Goal: Information Seeking & Learning: Learn about a topic

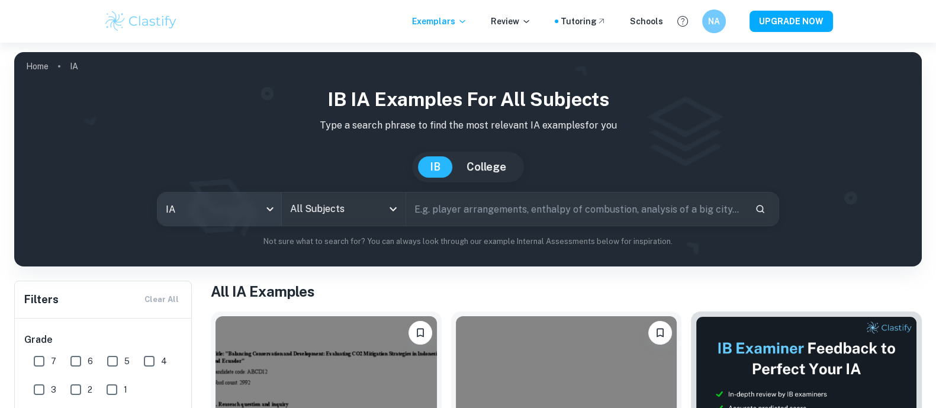
click at [248, 198] on body "We value your privacy We use cookies to enhance your browsing experience, serve…" at bounding box center [468, 247] width 936 height 408
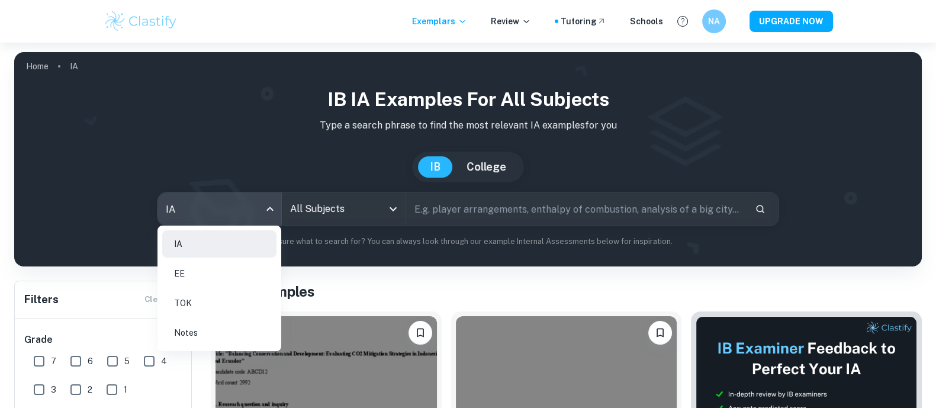
click at [206, 264] on li "EE" at bounding box center [219, 273] width 114 height 27
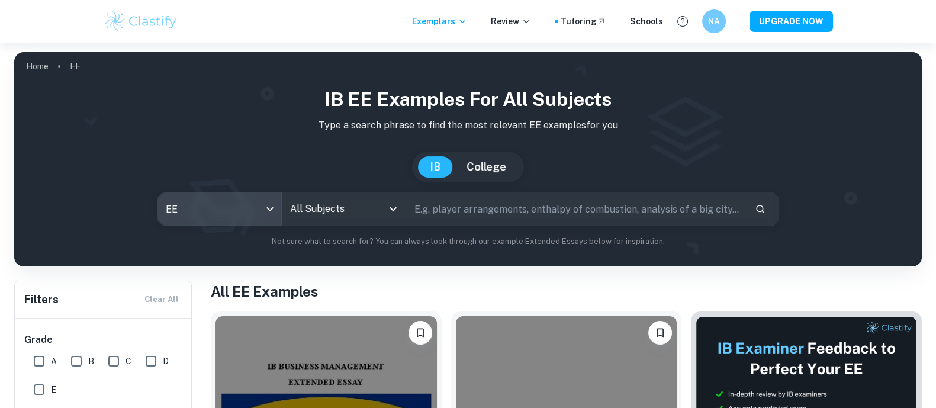
click at [355, 219] on input "All Subjects" at bounding box center [334, 209] width 95 height 23
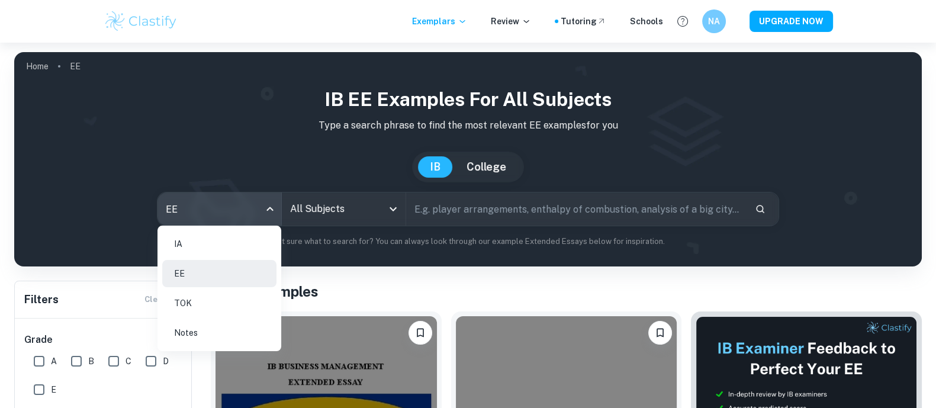
click at [252, 204] on body "We value your privacy We use cookies to enhance your browsing experience, serve…" at bounding box center [468, 247] width 936 height 408
click at [489, 160] on div at bounding box center [468, 204] width 936 height 408
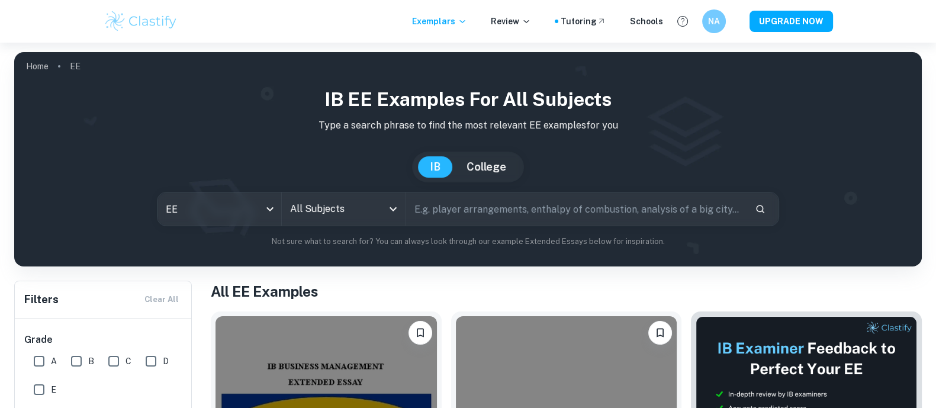
click at [492, 167] on button "College" at bounding box center [486, 166] width 63 height 21
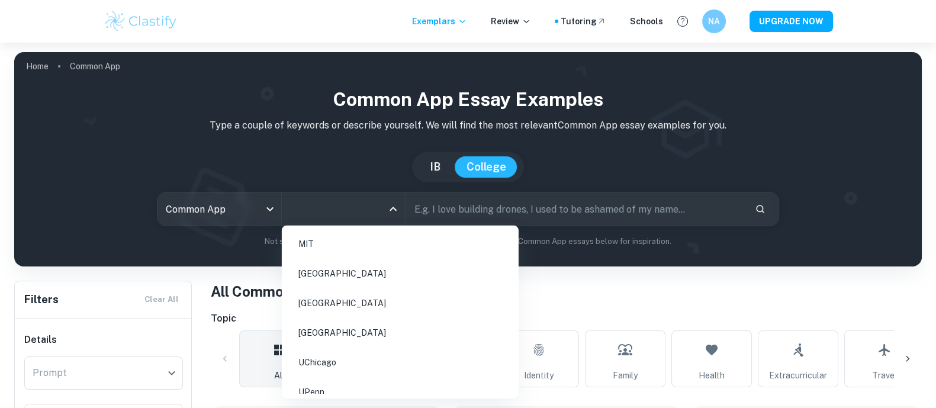
click at [371, 204] on input "All Colleges" at bounding box center [334, 209] width 95 height 23
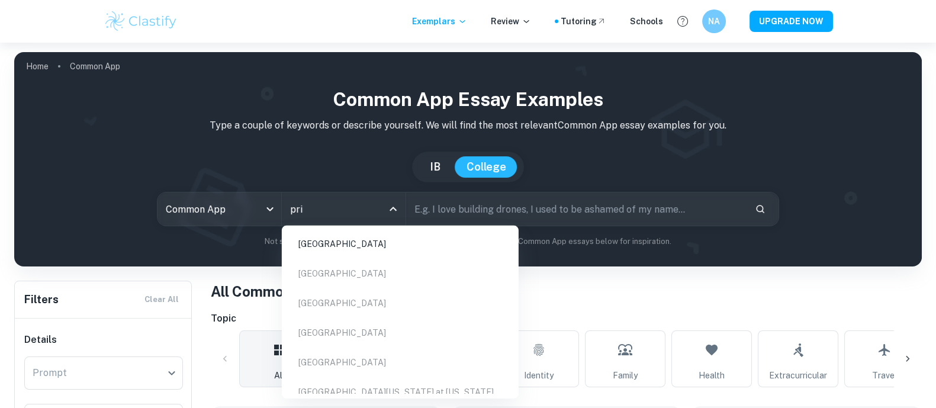
click at [359, 241] on li "[GEOGRAPHIC_DATA]" at bounding box center [400, 243] width 227 height 27
type input "pri"
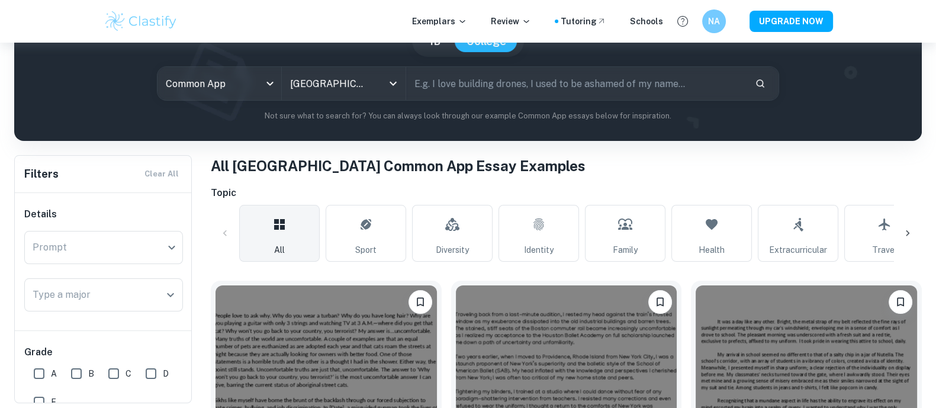
scroll to position [125, 0]
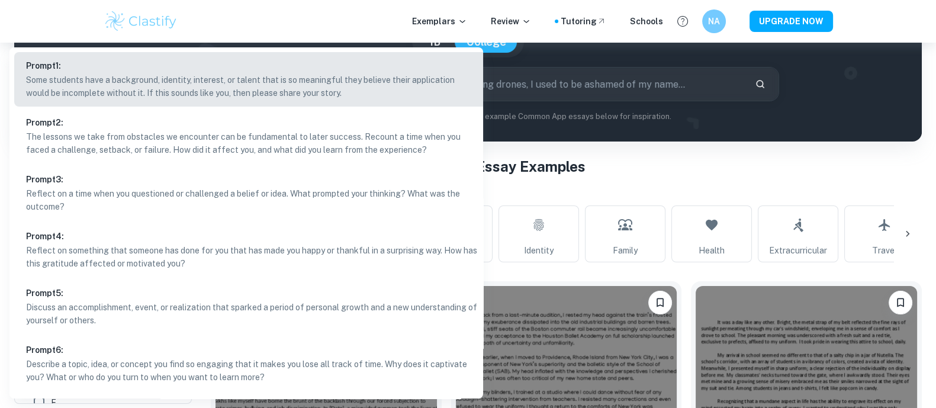
click at [143, 250] on body "We value your privacy We use cookies to enhance your browsing experience, serve…" at bounding box center [468, 122] width 936 height 408
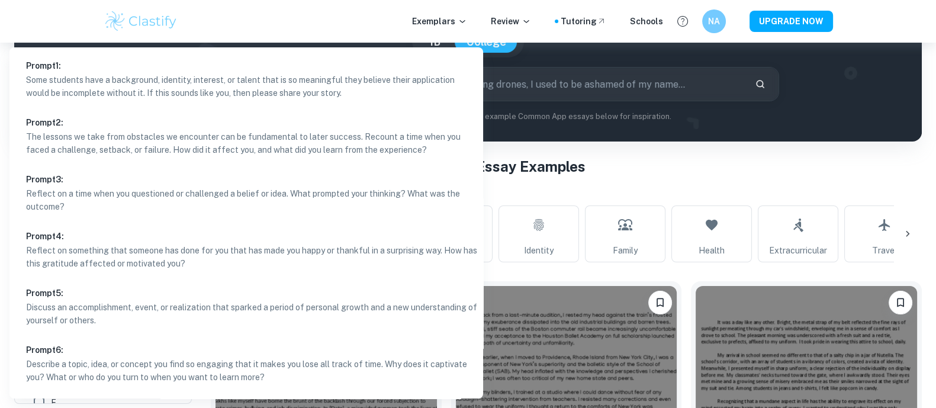
click at [654, 96] on div at bounding box center [468, 204] width 936 height 408
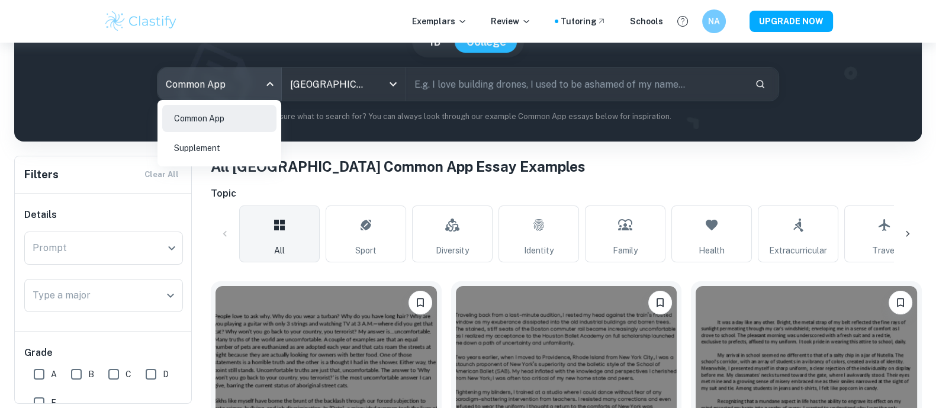
click at [240, 93] on body "We value your privacy We use cookies to enhance your browsing experience, serve…" at bounding box center [468, 122] width 936 height 408
click at [203, 143] on li "Supplement" at bounding box center [219, 147] width 114 height 27
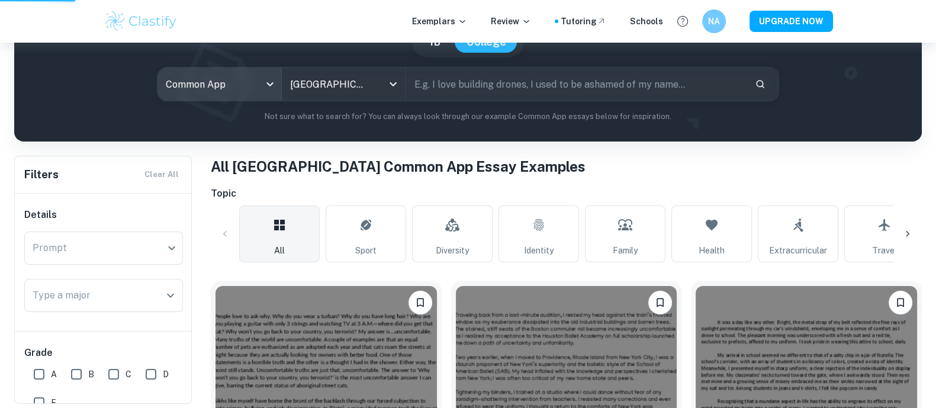
type input "supplement"
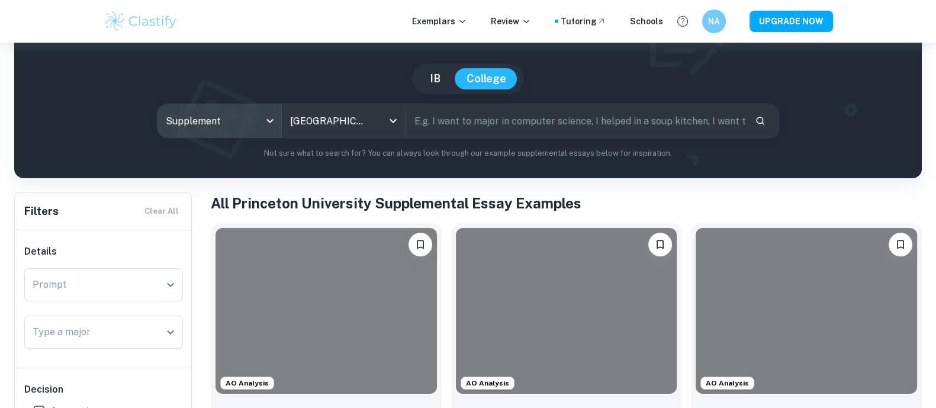
scroll to position [98, 0]
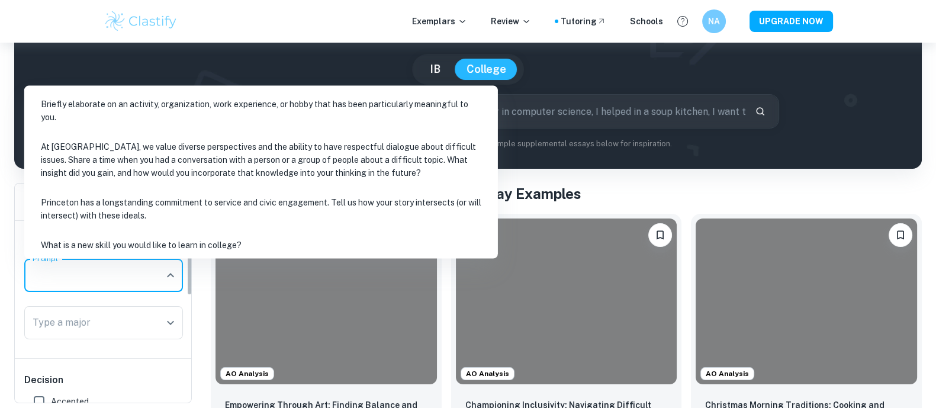
click at [131, 285] on input "Prompt" at bounding box center [95, 275] width 130 height 23
click at [125, 196] on li "Princeton has a longstanding commitment to service and civic engagement. Tell u…" at bounding box center [261, 209] width 464 height 40
type input "Princeton has a longstanding commitment to service and civic engagement. Tell u…"
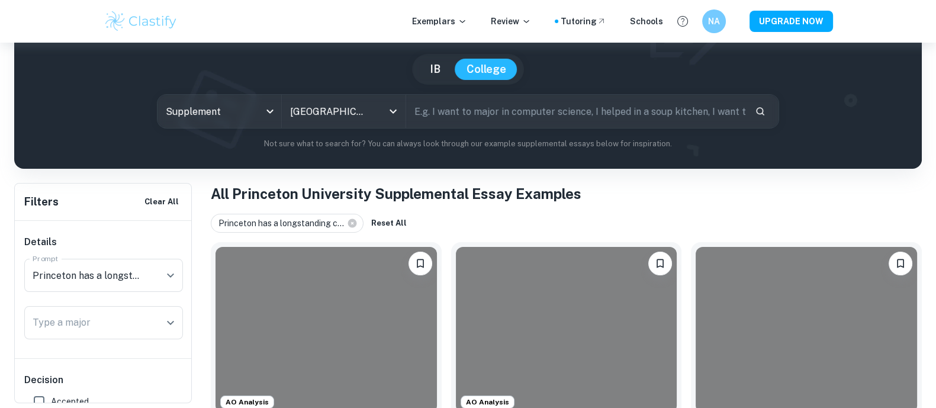
scroll to position [226, 0]
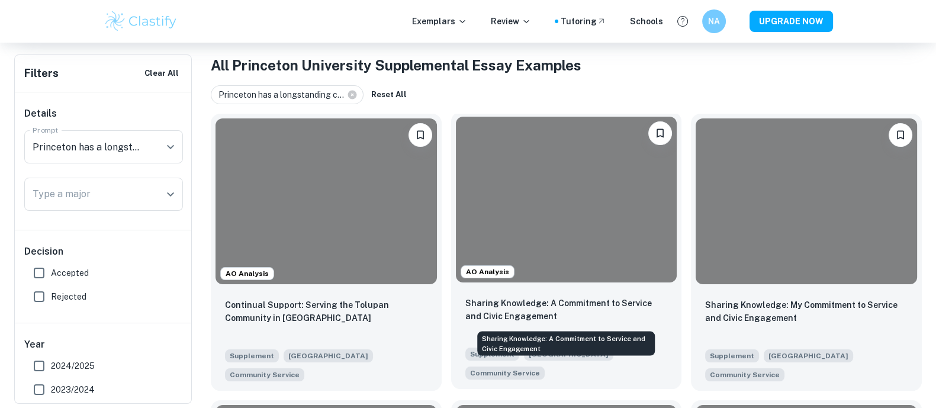
click at [525, 313] on p "Sharing Knowledge: A Commitment to Service and Civic Engagement" at bounding box center [567, 310] width 203 height 26
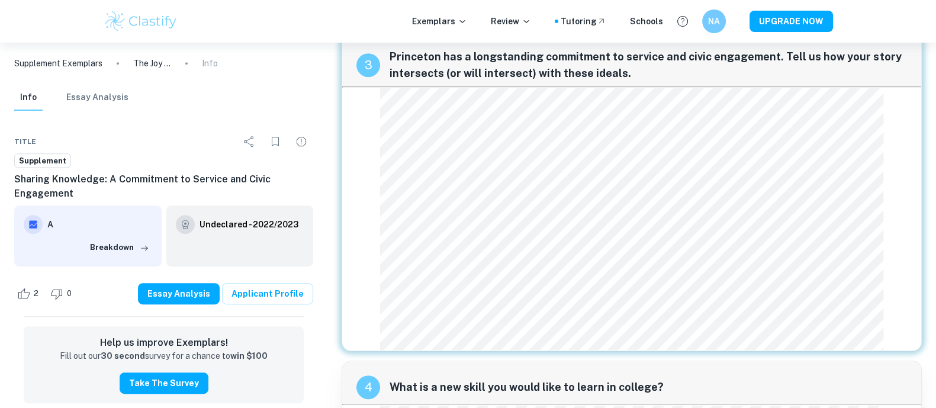
scroll to position [773, 0]
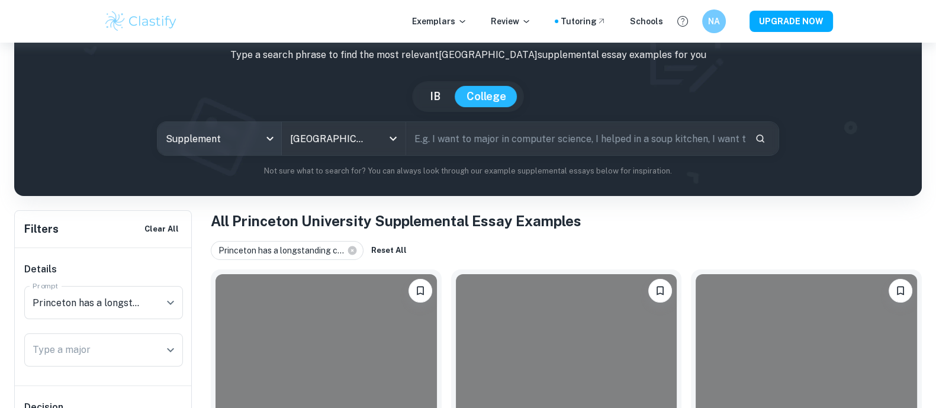
scroll to position [222, 0]
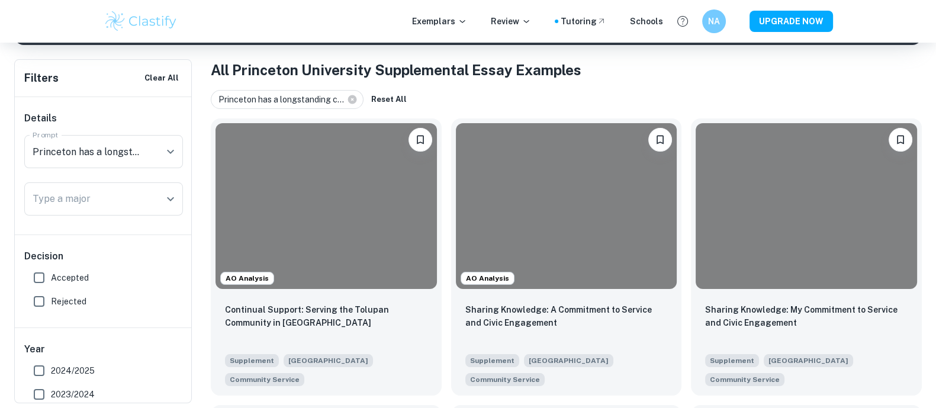
click at [51, 278] on span "Accepted" at bounding box center [70, 277] width 38 height 13
click at [51, 278] on input "Accepted" at bounding box center [39, 278] width 24 height 24
checkbox input "true"
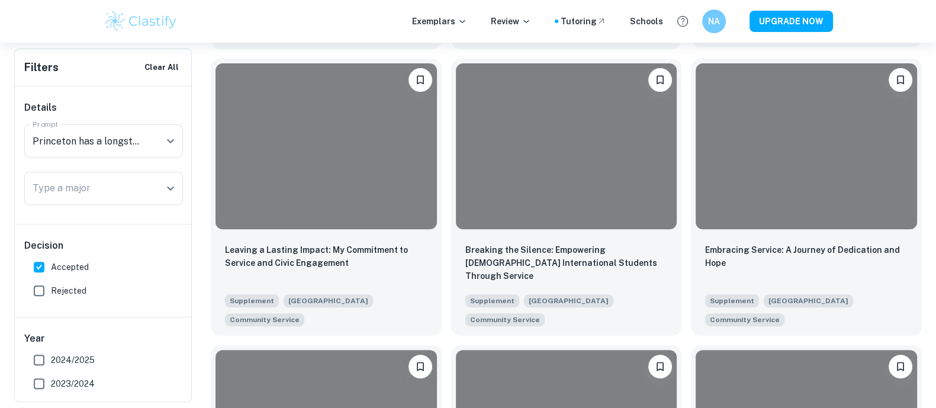
scroll to position [568, 0]
click at [391, 227] on div at bounding box center [327, 145] width 222 height 166
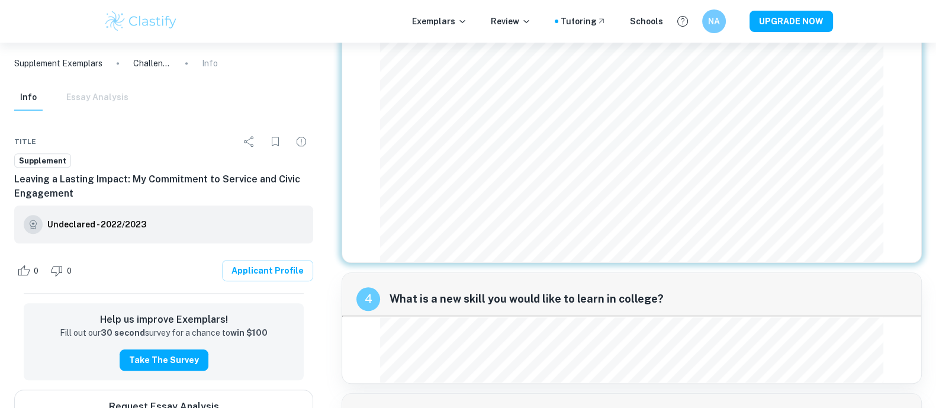
scroll to position [1269, 0]
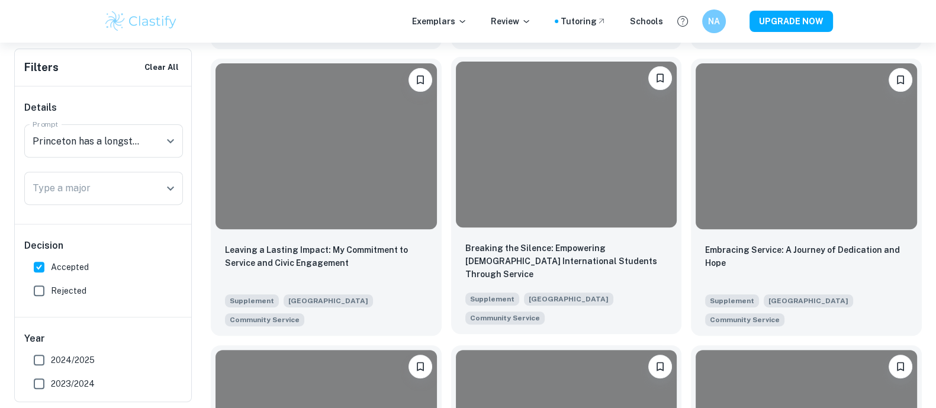
scroll to position [630, 0]
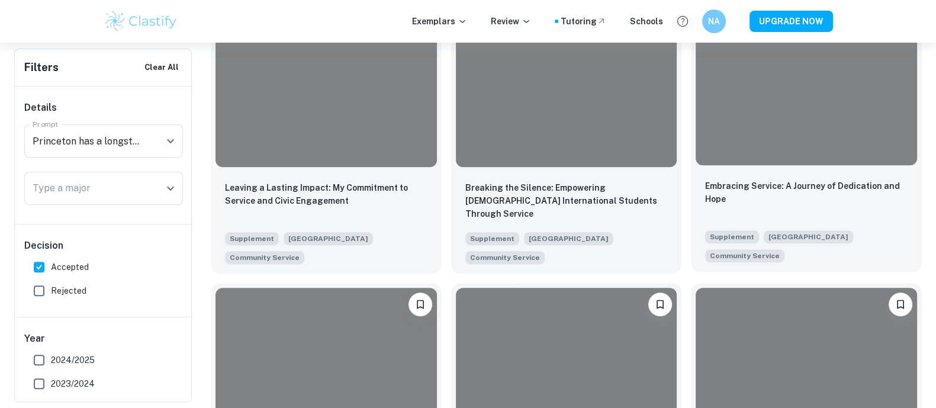
click at [726, 152] on div at bounding box center [807, 82] width 222 height 166
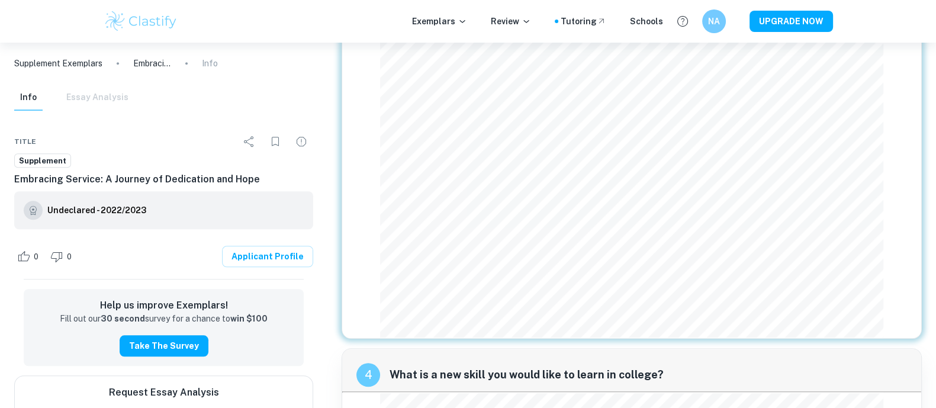
scroll to position [1250, 0]
